Goal: Navigation & Orientation: Find specific page/section

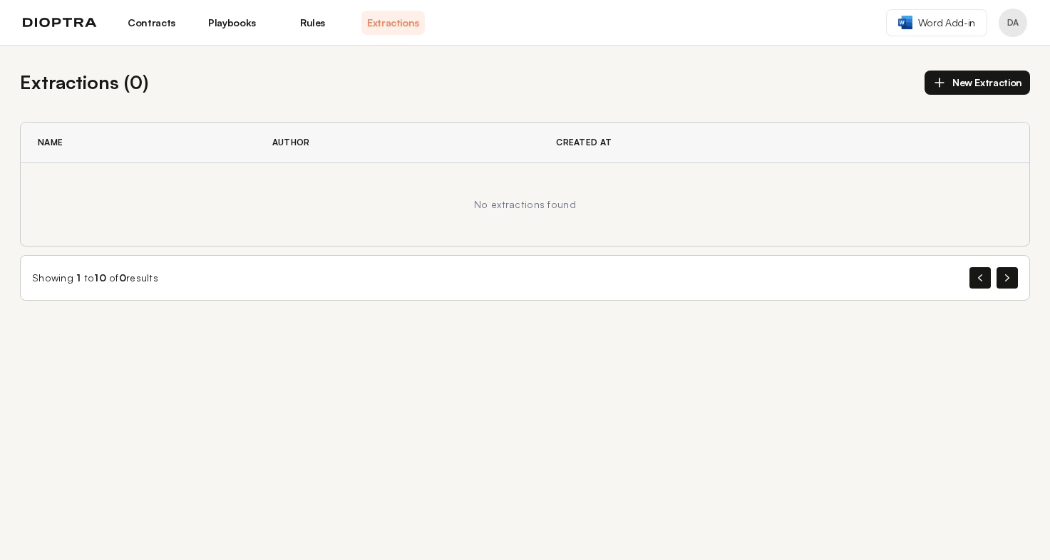
click at [158, 21] on link "Contracts" at bounding box center [151, 23] width 63 height 24
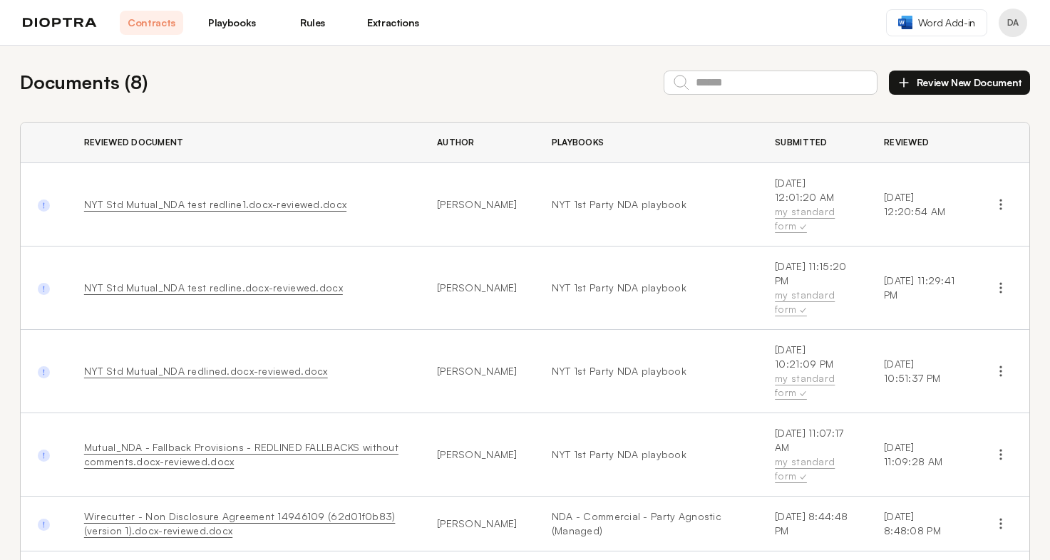
click at [303, 24] on link "Rules" at bounding box center [312, 23] width 63 height 24
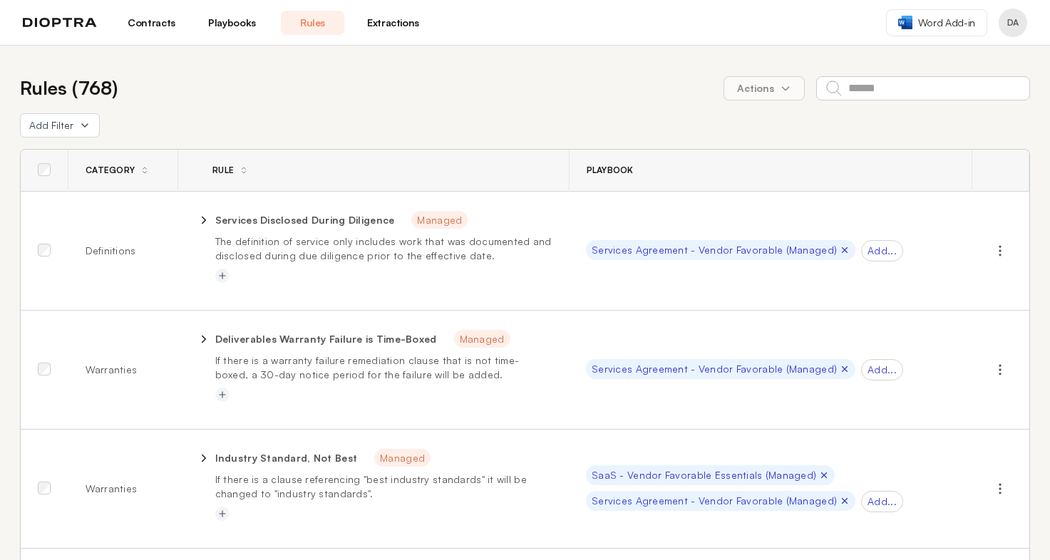
click at [405, 18] on link "Extractions" at bounding box center [392, 23] width 63 height 24
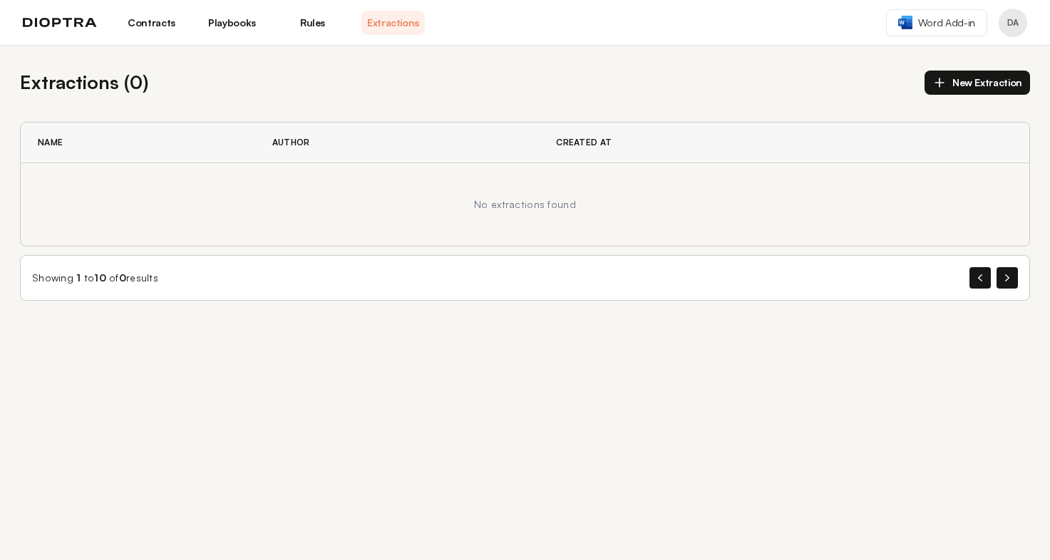
click at [952, 336] on div "Extractions ( 0 ) New Extraction Name Author Created At No extractions found Sh…" at bounding box center [525, 303] width 1050 height 515
